Goal: Task Accomplishment & Management: Manage account settings

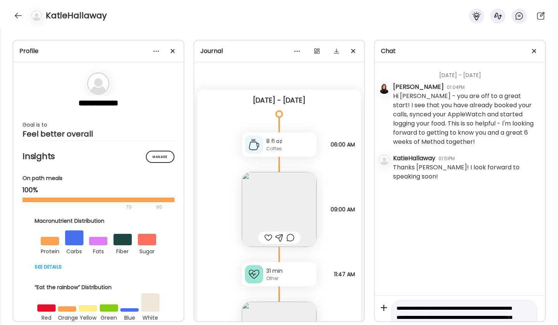
scroll to position [27, 0]
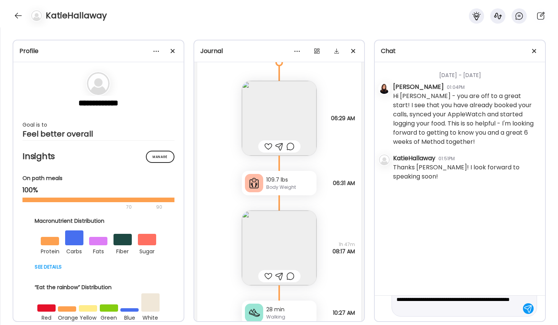
click at [517, 309] on textarea "**********" at bounding box center [458, 294] width 122 height 37
type textarea "**********"
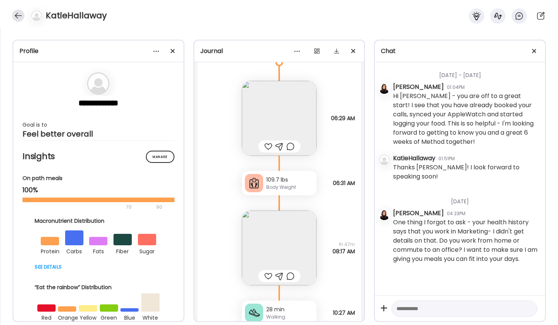
click at [18, 14] on div at bounding box center [18, 16] width 12 height 12
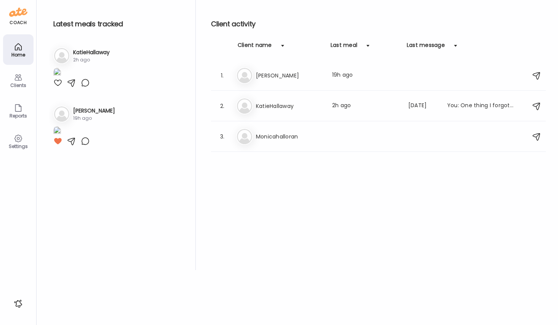
click at [18, 80] on icon at bounding box center [18, 77] width 9 height 9
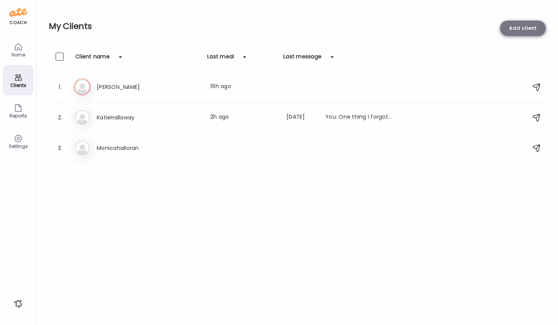
click at [516, 31] on div "Add client" at bounding box center [523, 28] width 46 height 15
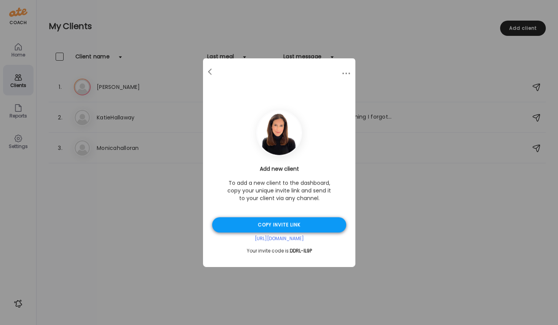
click at [266, 225] on div "Copy invite link" at bounding box center [279, 224] width 134 height 15
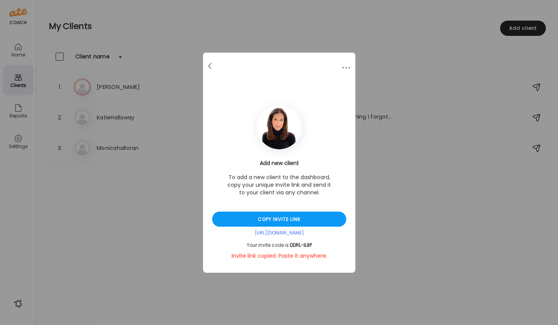
click at [130, 26] on div "Ate Coach Dashboard Wahoo! It’s official Take a moment to set up your Coach Pro…" at bounding box center [279, 162] width 558 height 325
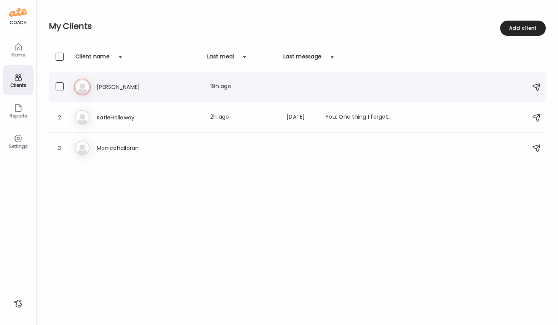
click at [86, 90] on img at bounding box center [82, 86] width 15 height 15
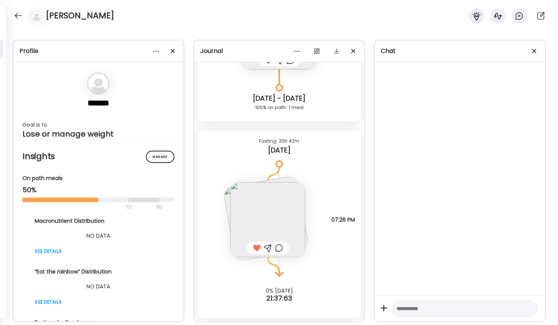
scroll to position [6, 0]
click at [250, 203] on img at bounding box center [267, 219] width 75 height 75
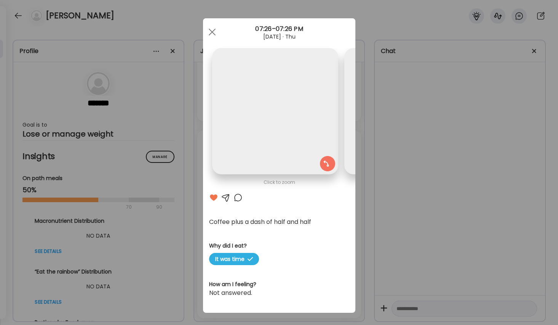
scroll to position [0, 124]
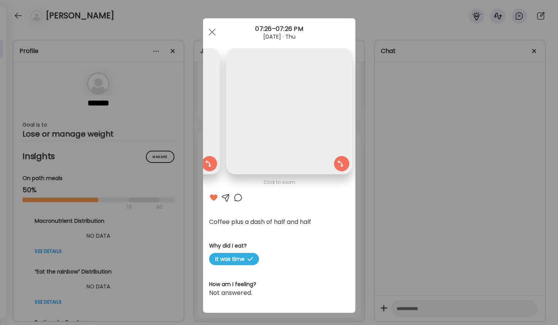
click at [250, 191] on section at bounding box center [279, 119] width 152 height 143
click at [211, 33] on span at bounding box center [211, 32] width 7 height 7
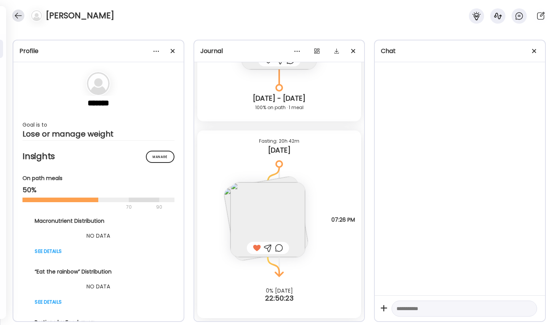
click at [16, 16] on div at bounding box center [18, 16] width 12 height 12
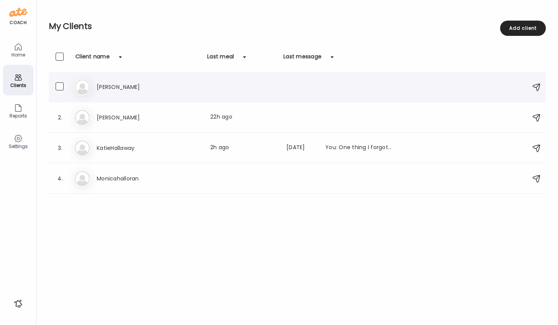
click at [110, 85] on h3 "[PERSON_NAME]" at bounding box center [130, 86] width 67 height 9
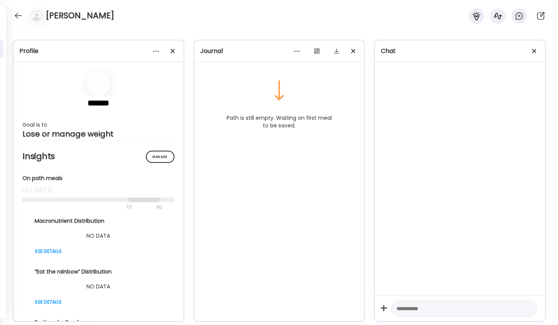
scroll to position [0, 0]
click at [413, 317] on div at bounding box center [460, 308] width 170 height 26
click at [416, 308] on textarea at bounding box center [458, 308] width 122 height 9
type textarea "**********"
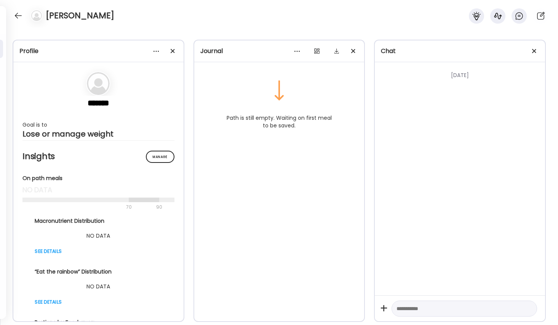
scroll to position [0, 0]
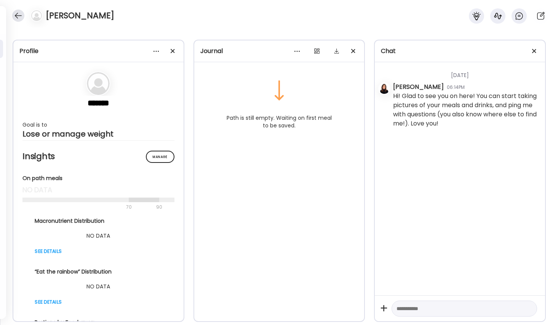
click at [18, 13] on div at bounding box center [18, 16] width 12 height 12
